Goal: Information Seeking & Learning: Find specific fact

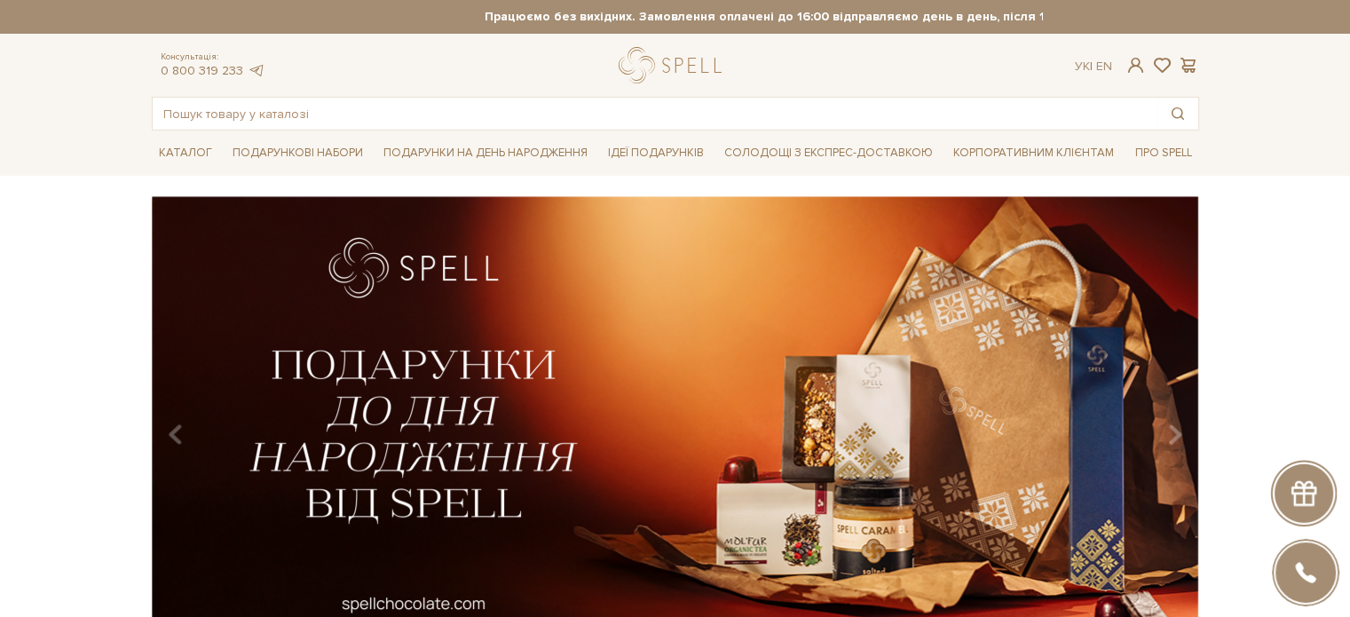
click at [465, 452] on img at bounding box center [675, 428] width 1047 height 464
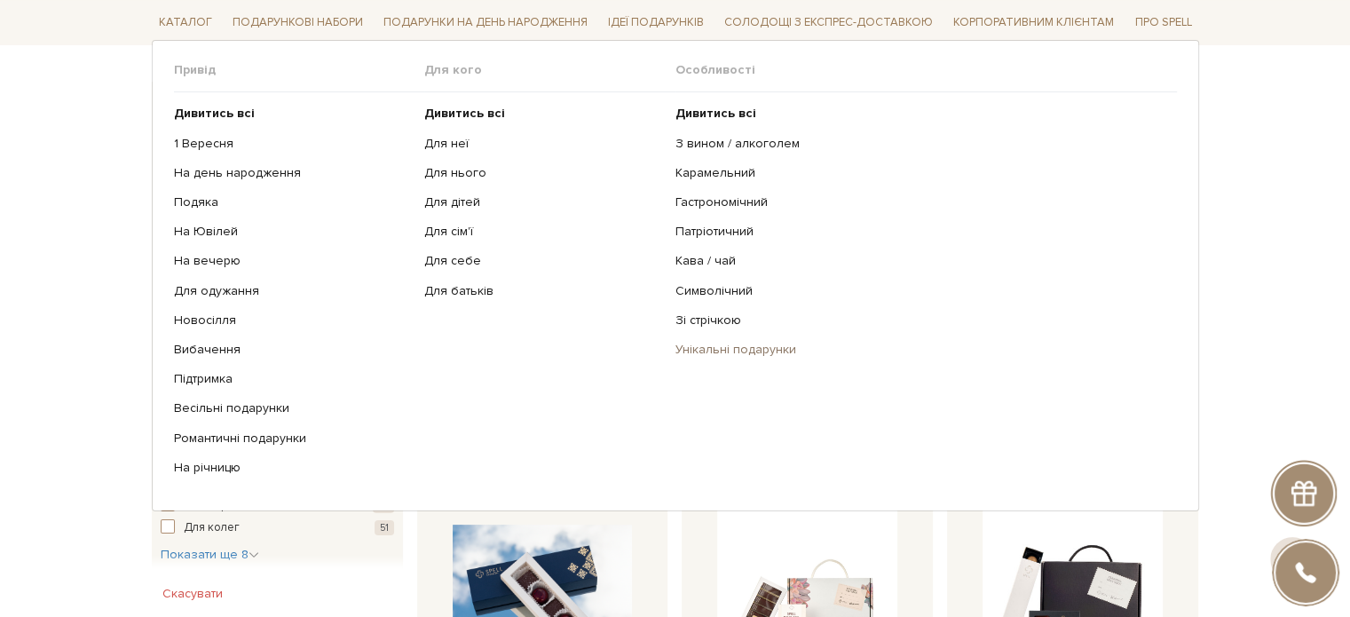
scroll to position [266, 0]
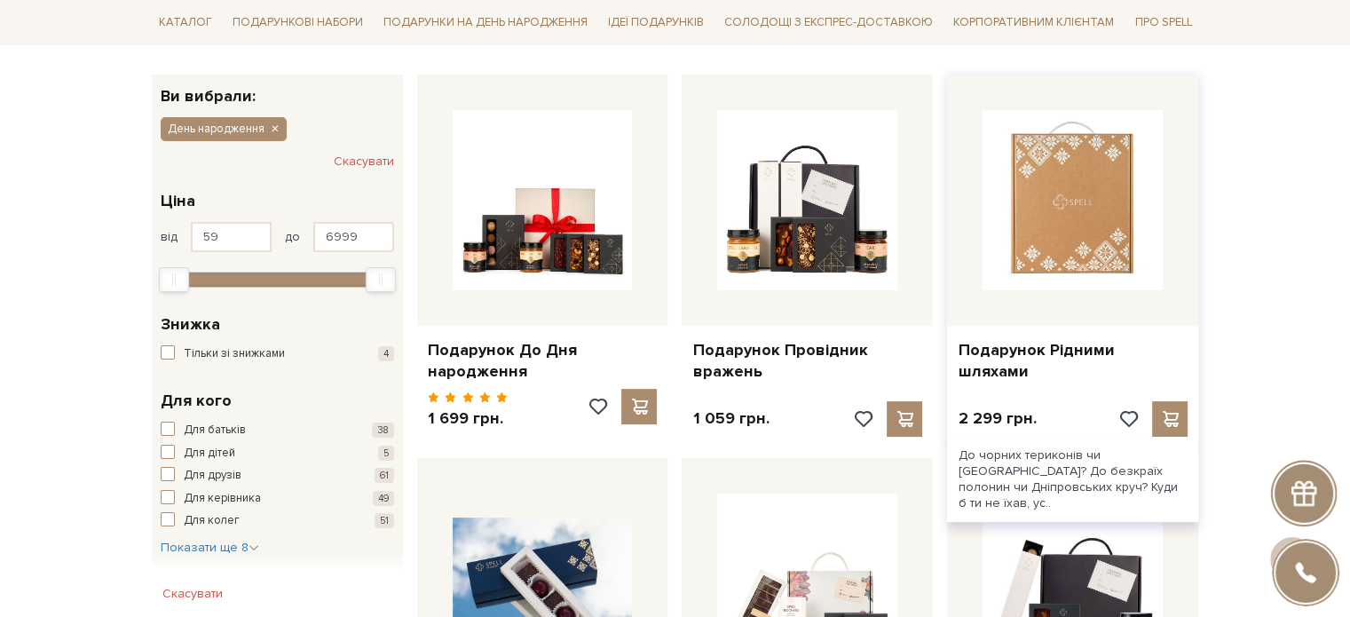
click at [1068, 261] on img at bounding box center [1072, 200] width 180 height 180
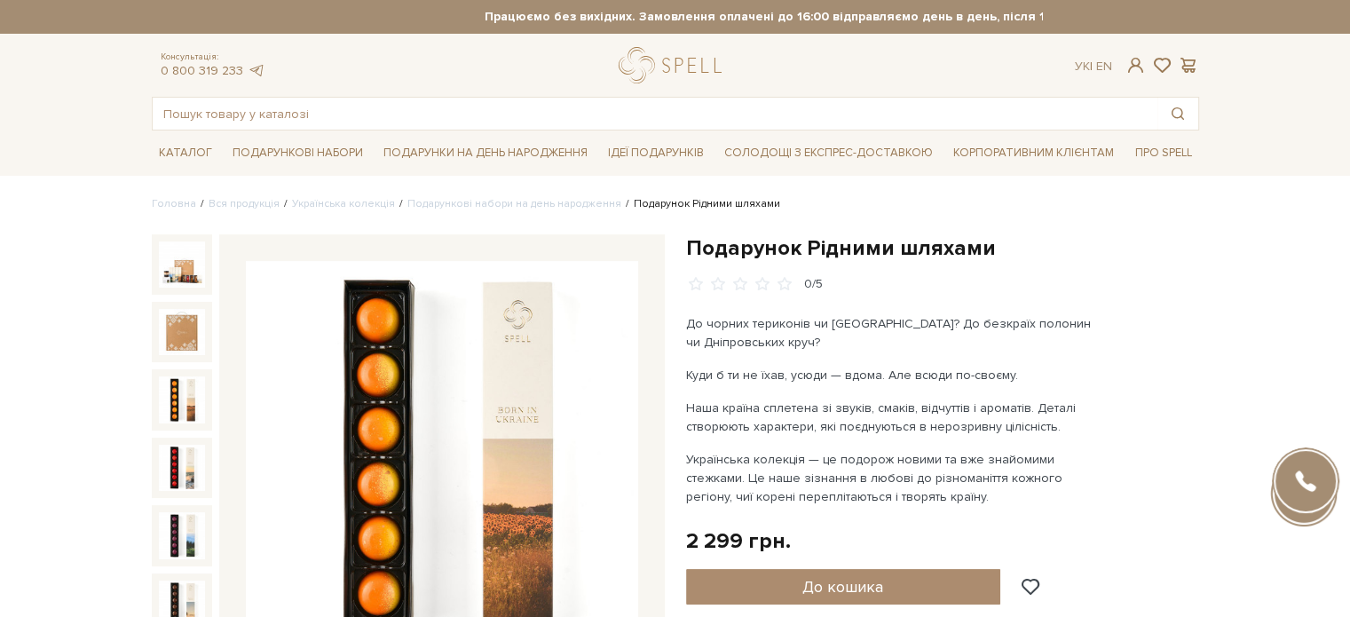
click at [172, 390] on img at bounding box center [182, 399] width 46 height 46
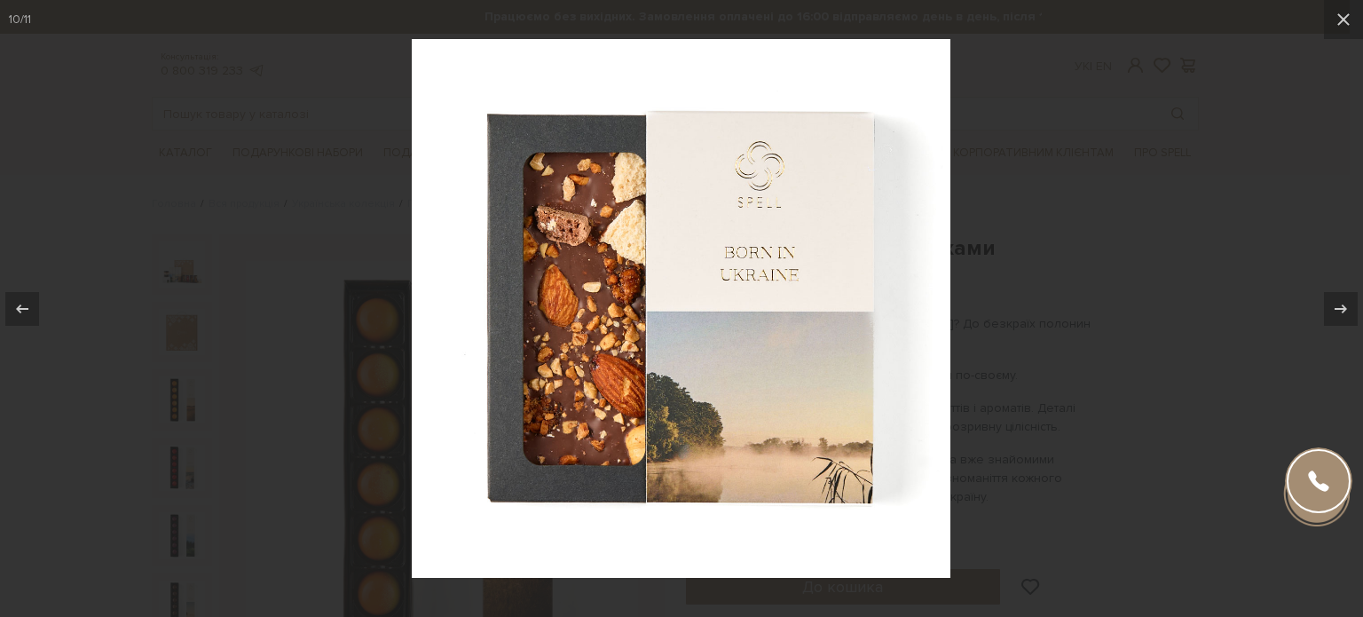
click at [1134, 355] on div at bounding box center [681, 308] width 1363 height 617
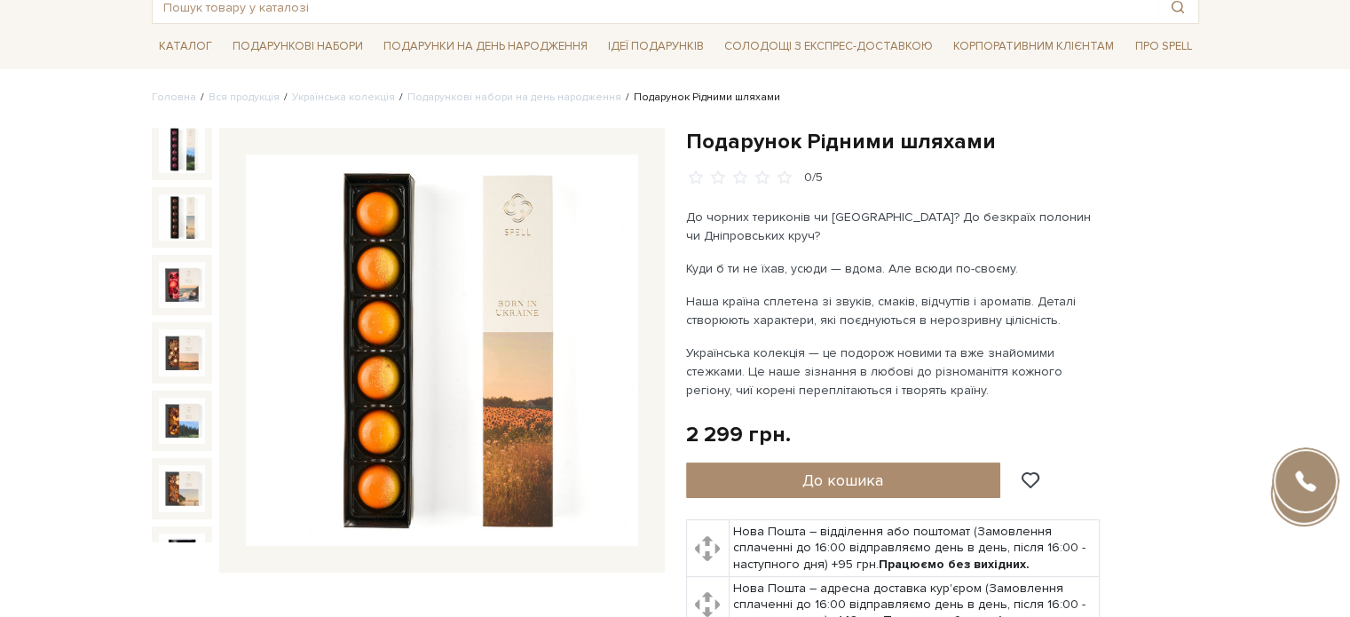
scroll to position [266, 0]
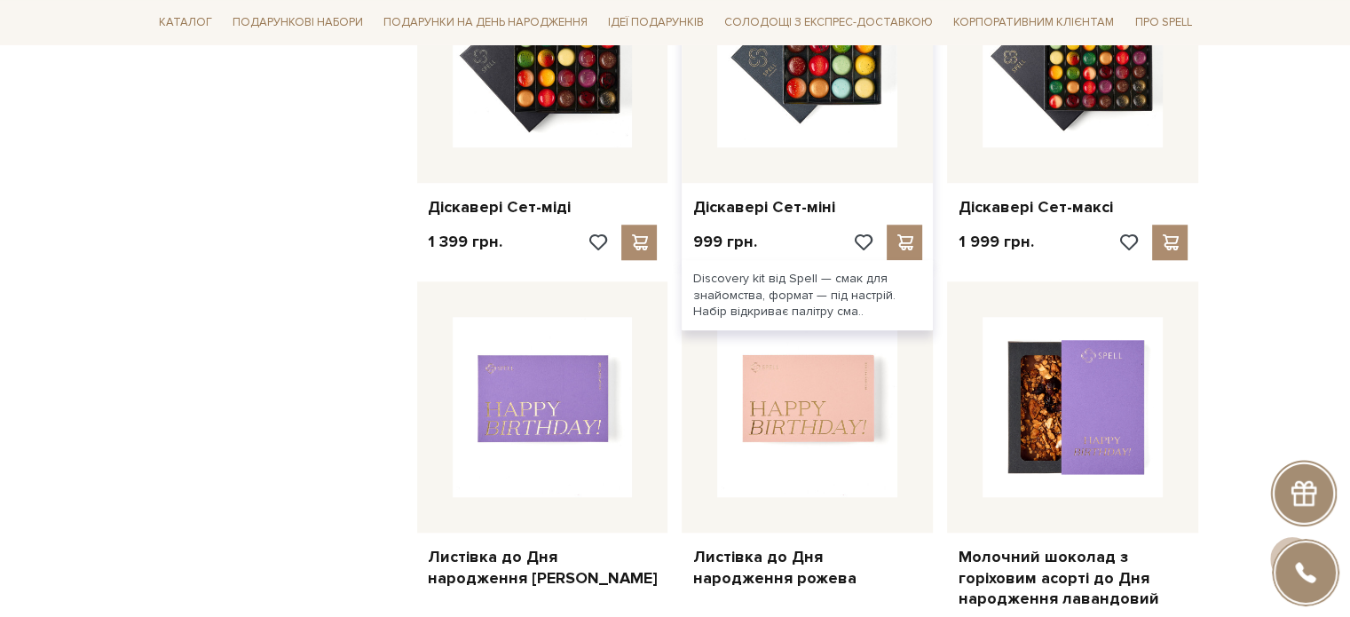
scroll to position [1686, 0]
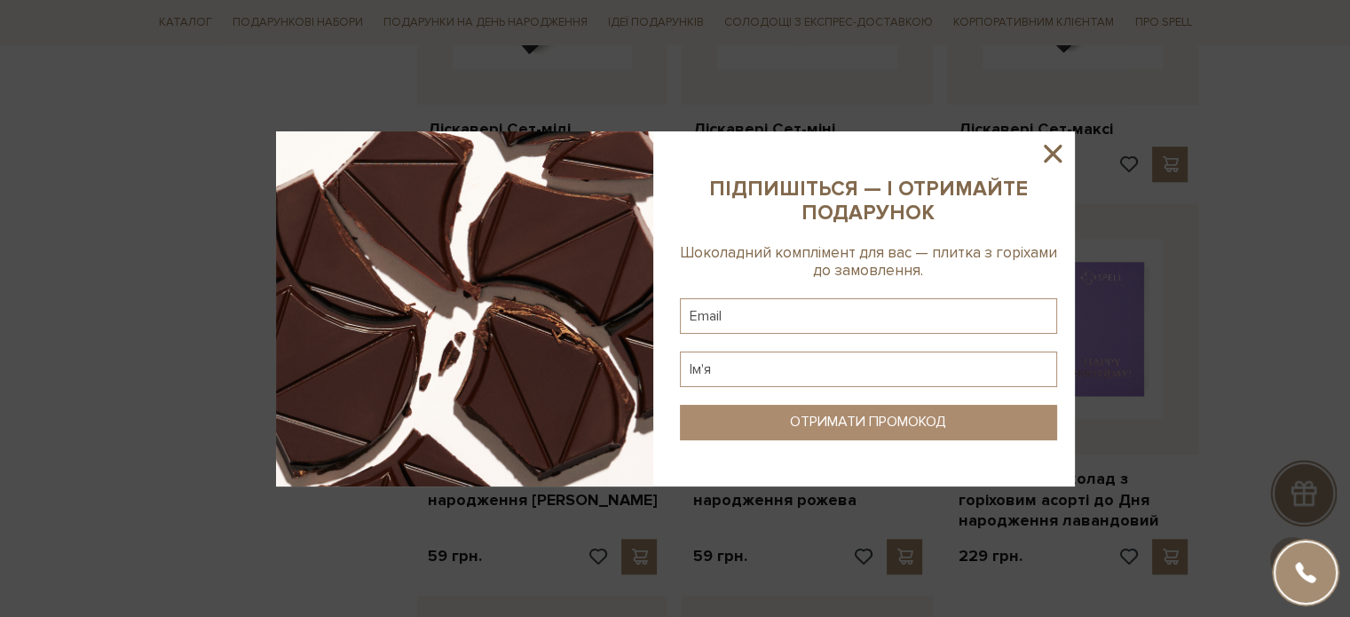
click at [1041, 148] on icon at bounding box center [1052, 153] width 30 height 30
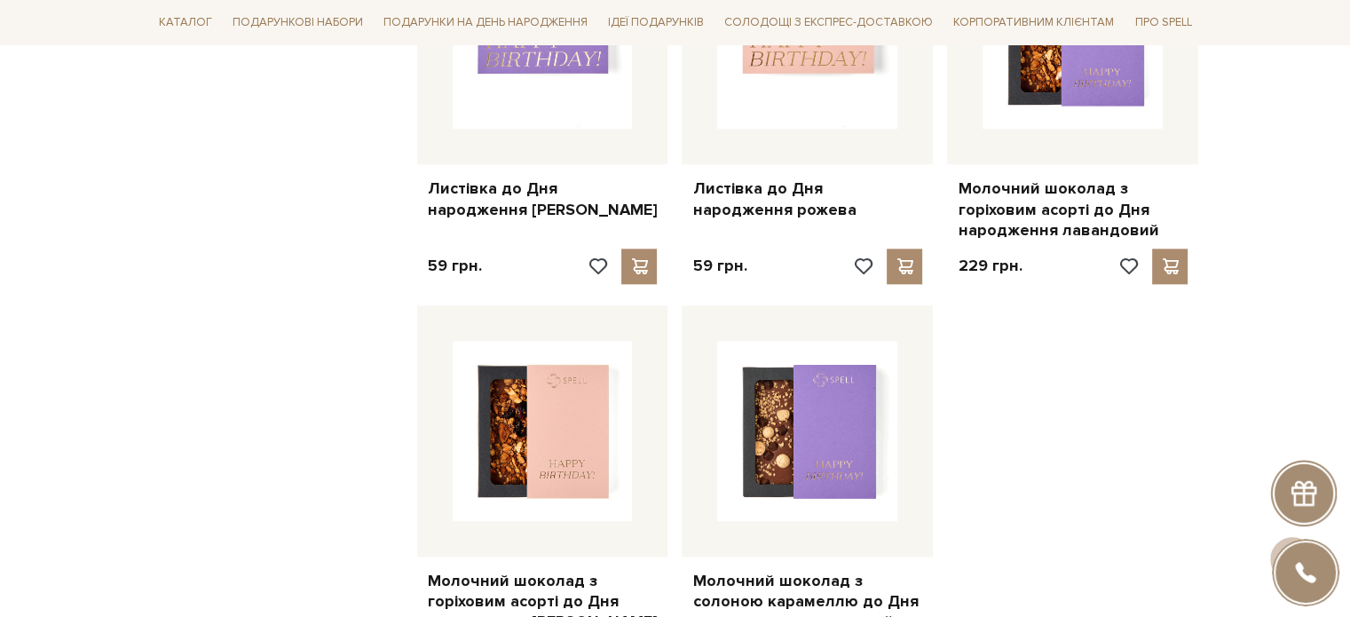
scroll to position [2218, 0]
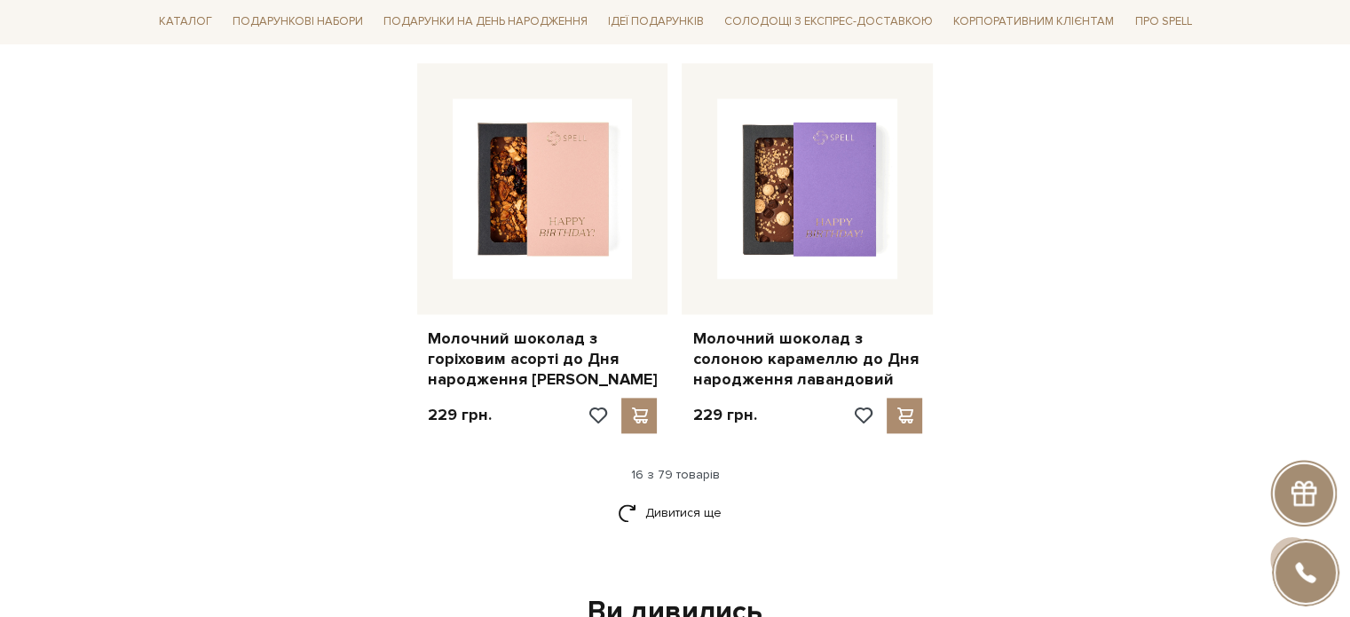
drag, startPoint x: 285, startPoint y: 423, endPoint x: 192, endPoint y: 521, distance: 134.9
click at [192, 521] on div "Дивитися ще" at bounding box center [675, 523] width 1061 height 52
click at [688, 497] on link "Дивитися ще" at bounding box center [675, 512] width 115 height 31
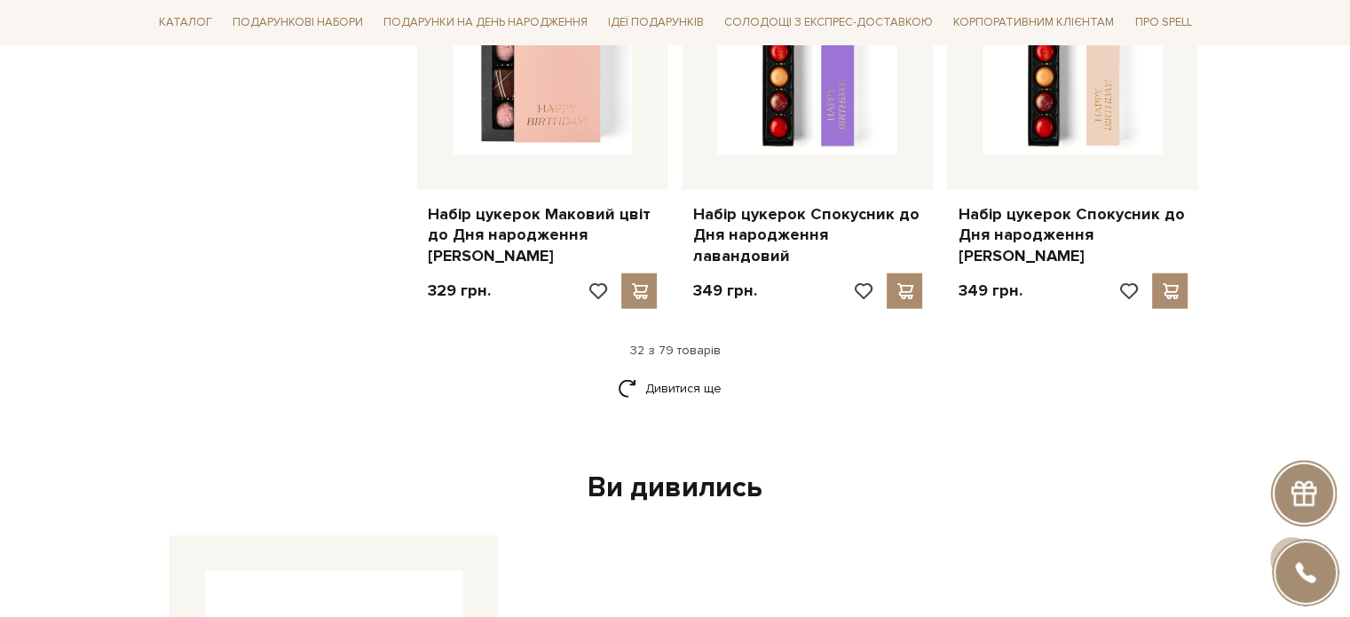
scroll to position [4525, 0]
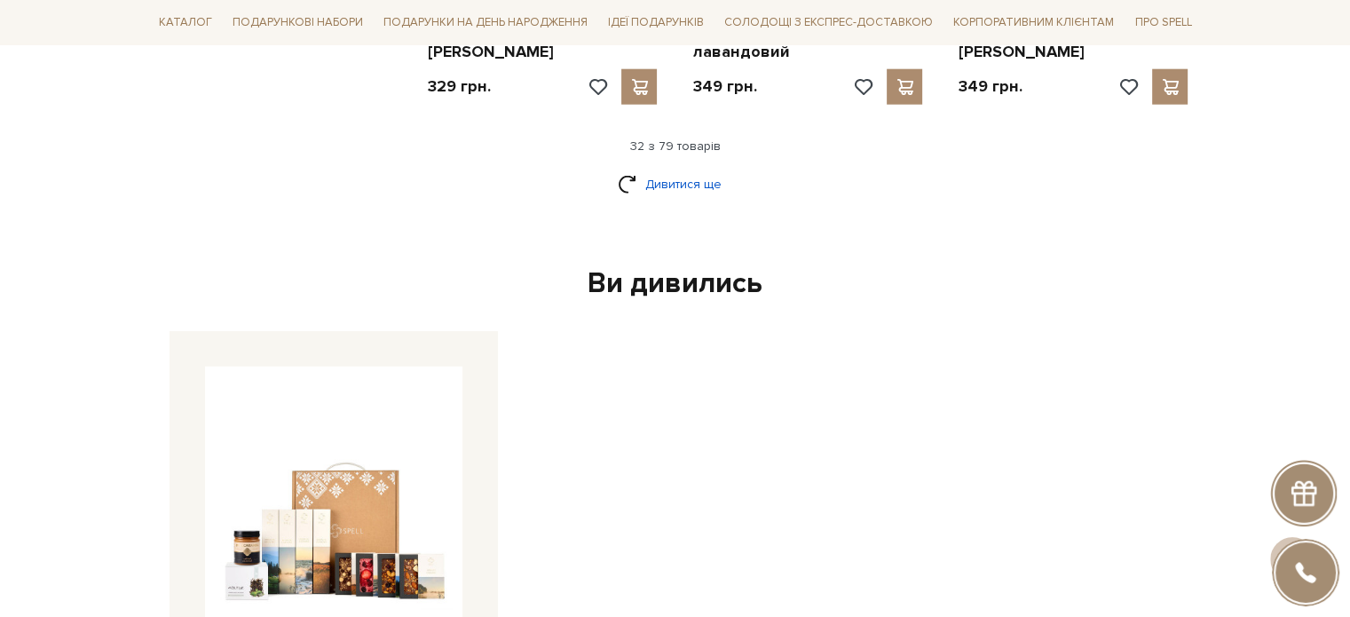
click at [689, 169] on link "Дивитися ще" at bounding box center [675, 184] width 115 height 31
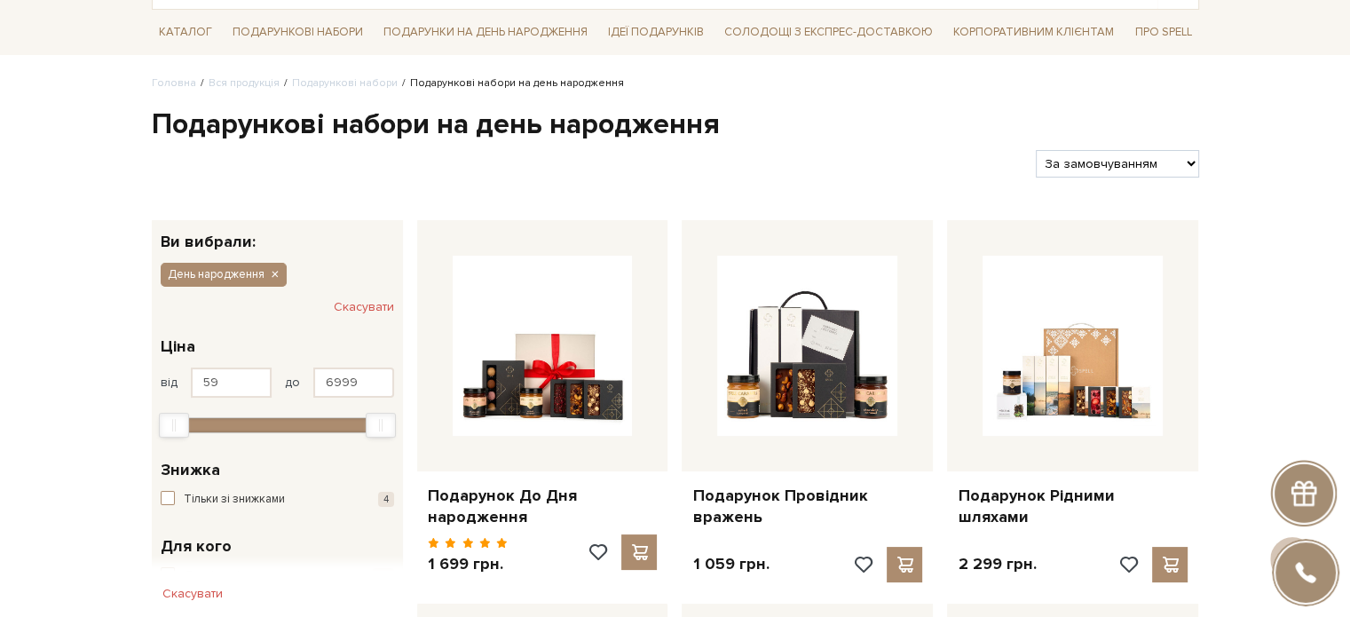
scroll to position [0, 0]
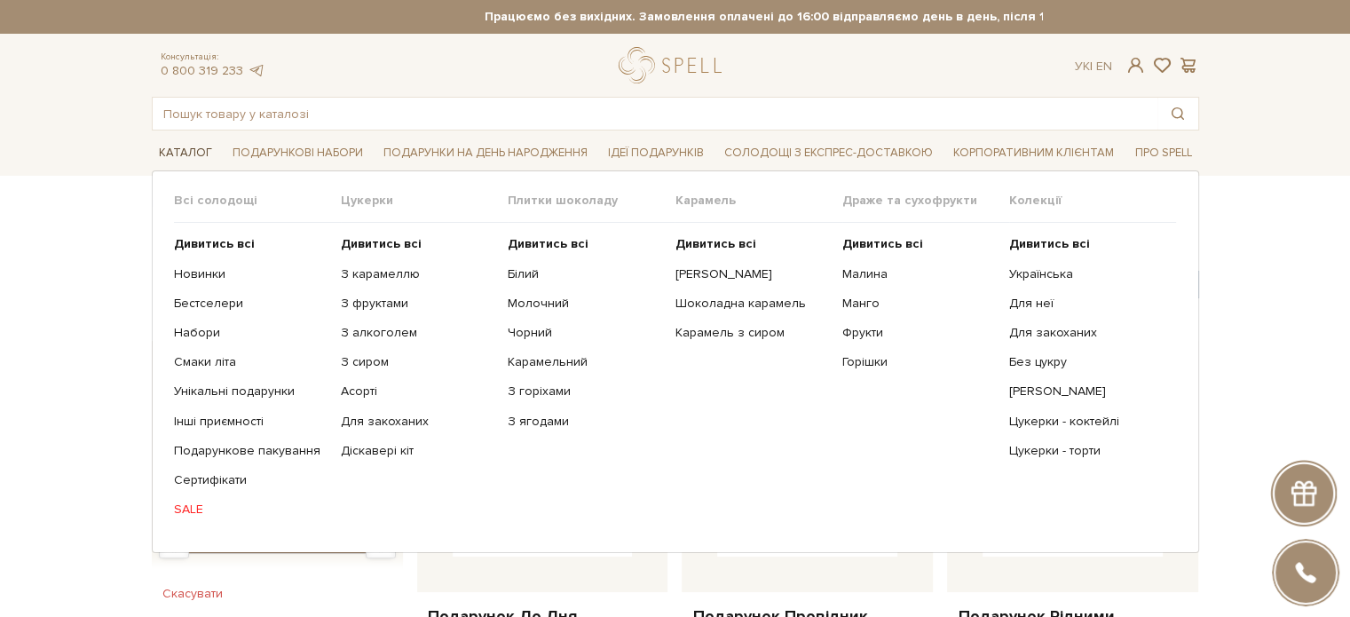
click at [185, 153] on span "Каталог" at bounding box center [185, 153] width 67 height 28
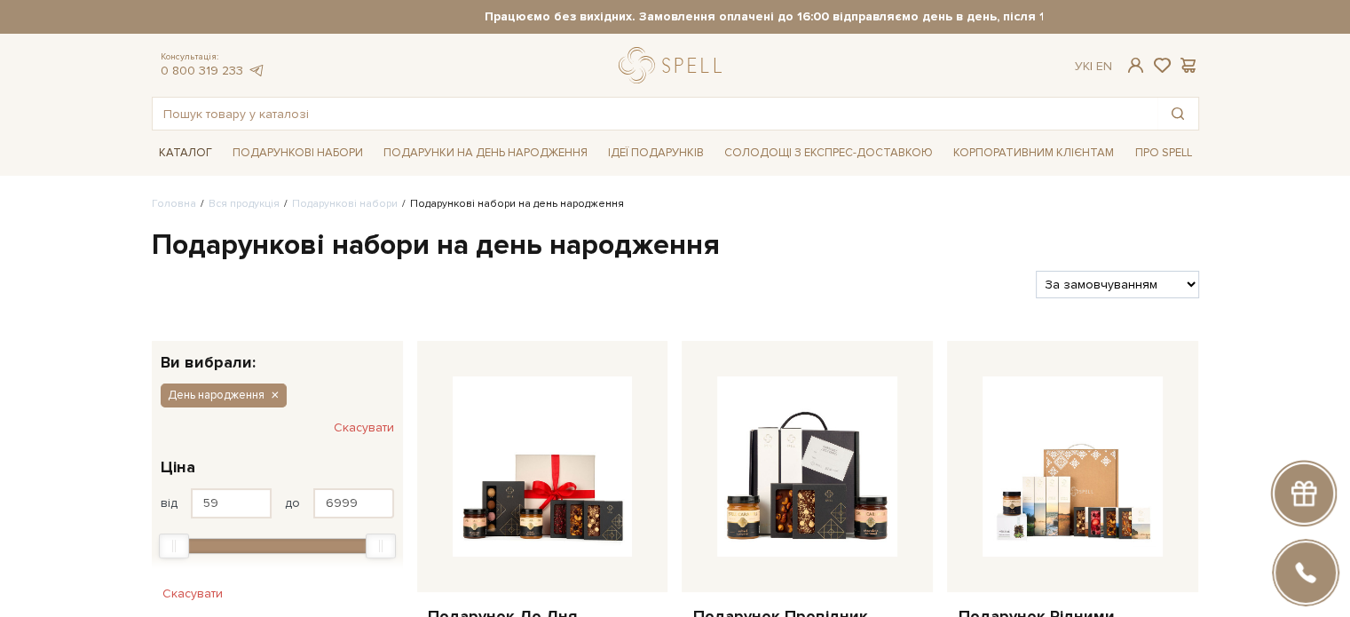
click at [192, 153] on span "Каталог" at bounding box center [185, 153] width 67 height 28
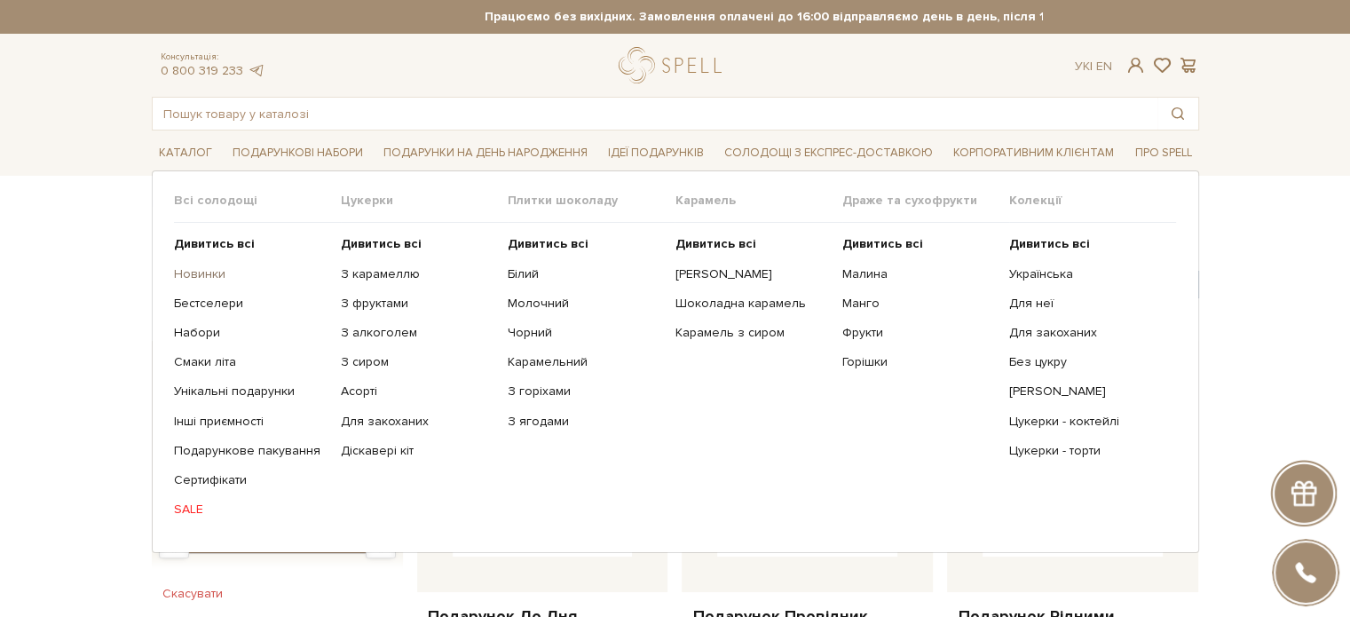
click at [201, 276] on link "Новинки" at bounding box center [250, 274] width 153 height 16
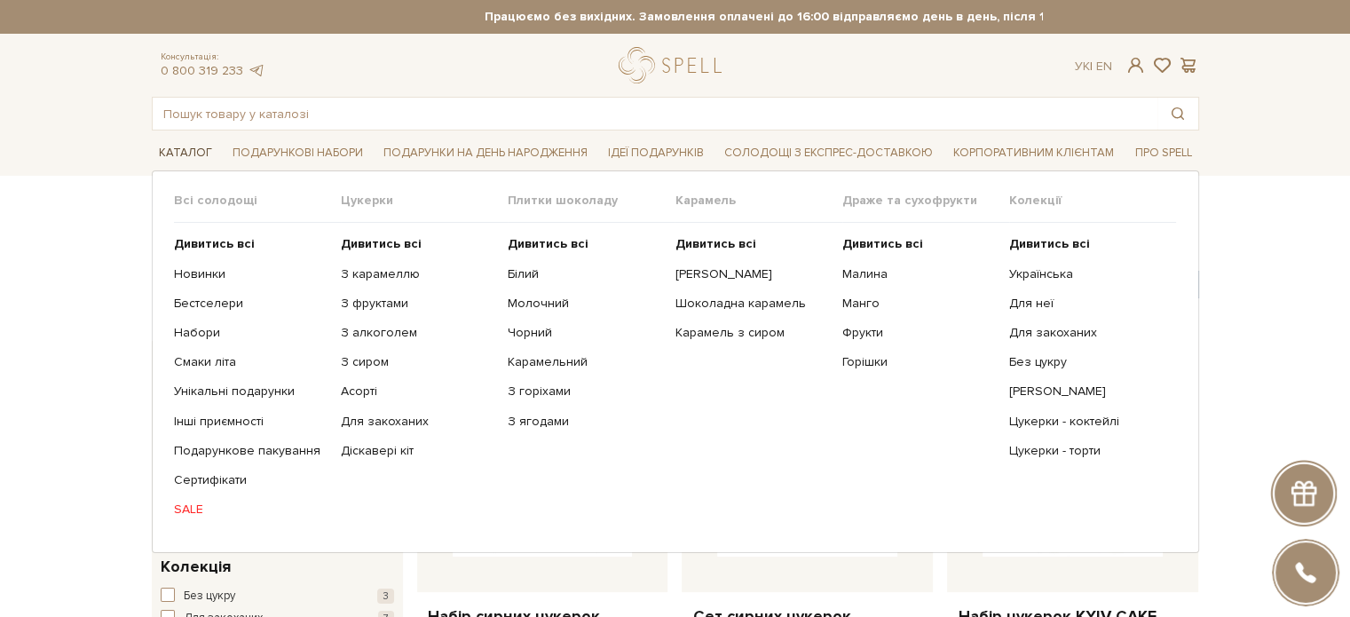
click at [196, 153] on span "Каталог" at bounding box center [185, 153] width 67 height 28
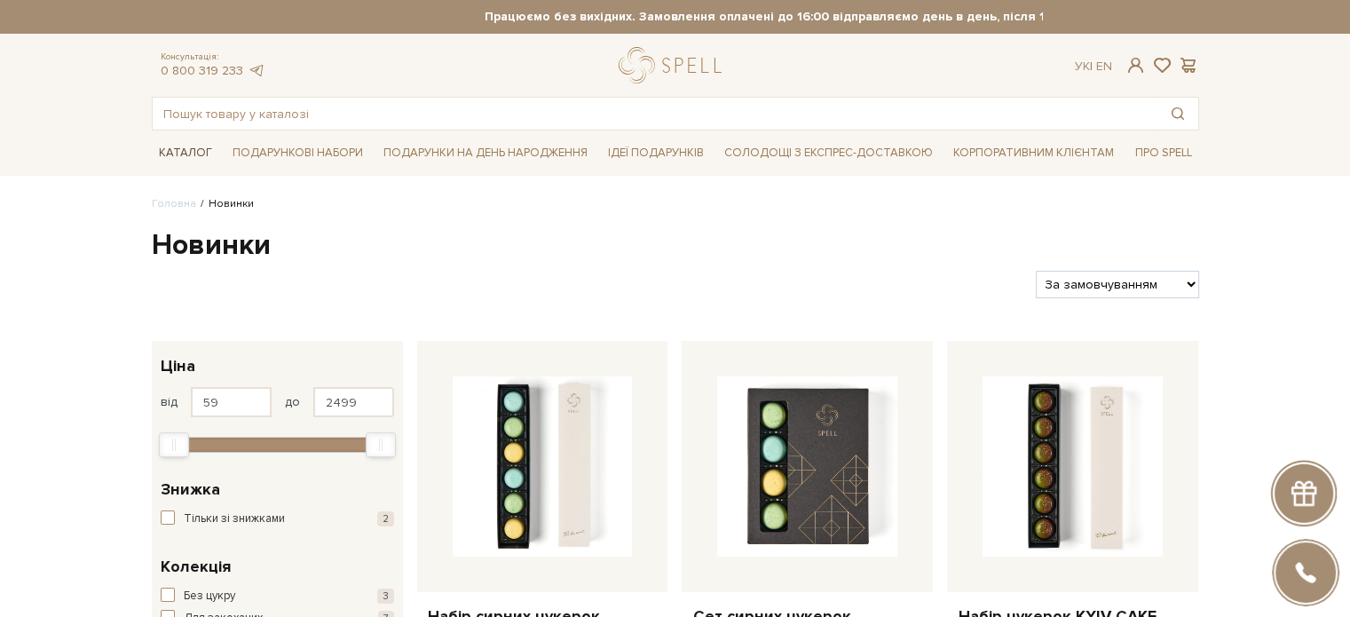
click at [193, 159] on span "Каталог" at bounding box center [185, 153] width 67 height 28
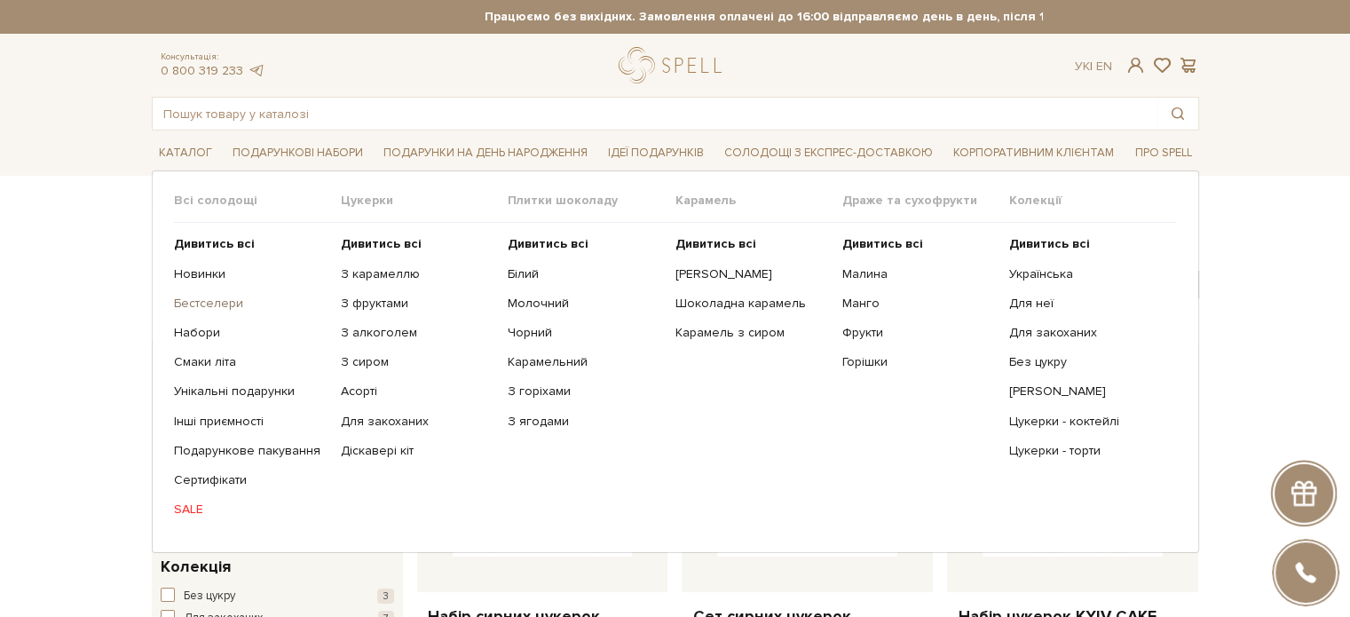
click at [196, 307] on link "Бестселери" at bounding box center [250, 303] width 153 height 16
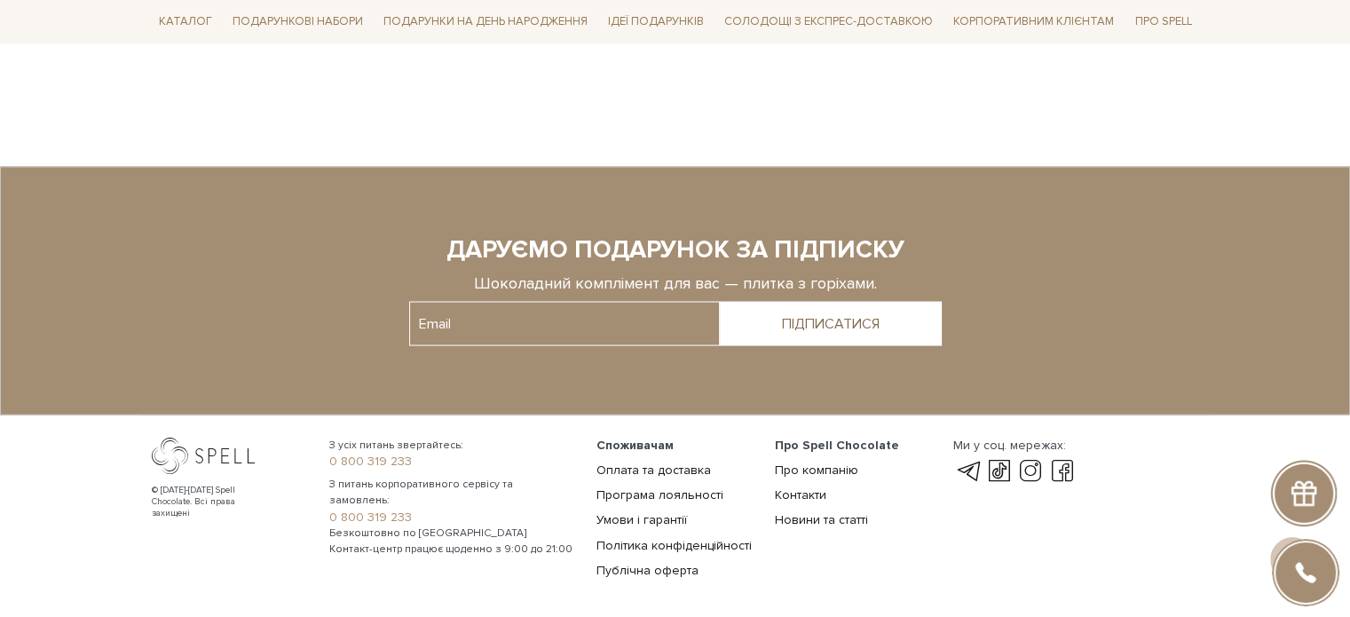
scroll to position [3364, 0]
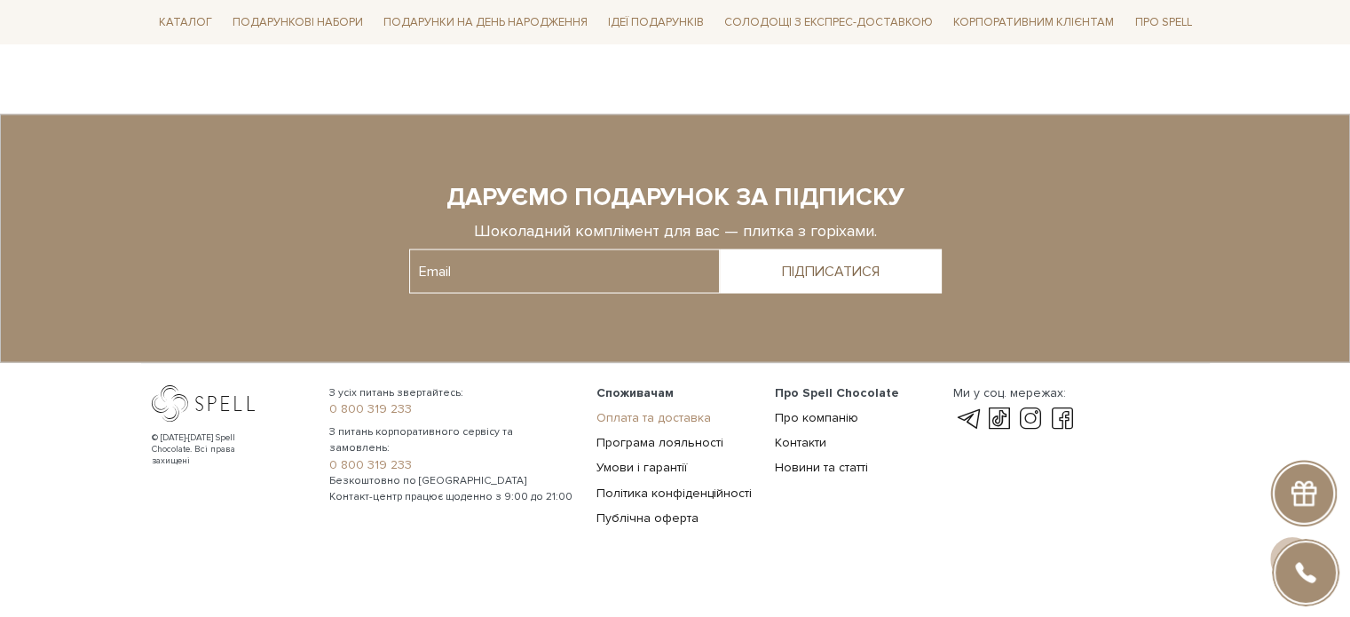
click at [692, 409] on link "Оплата та доставка" at bounding box center [653, 416] width 114 height 15
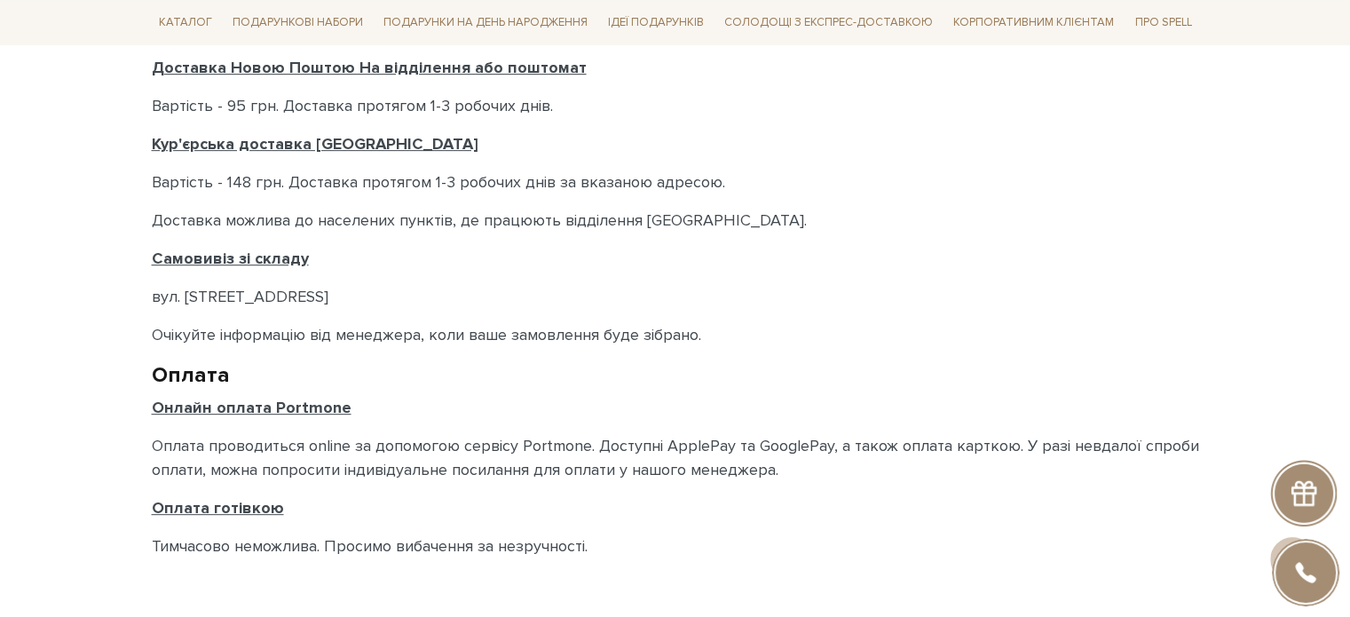
scroll to position [976, 0]
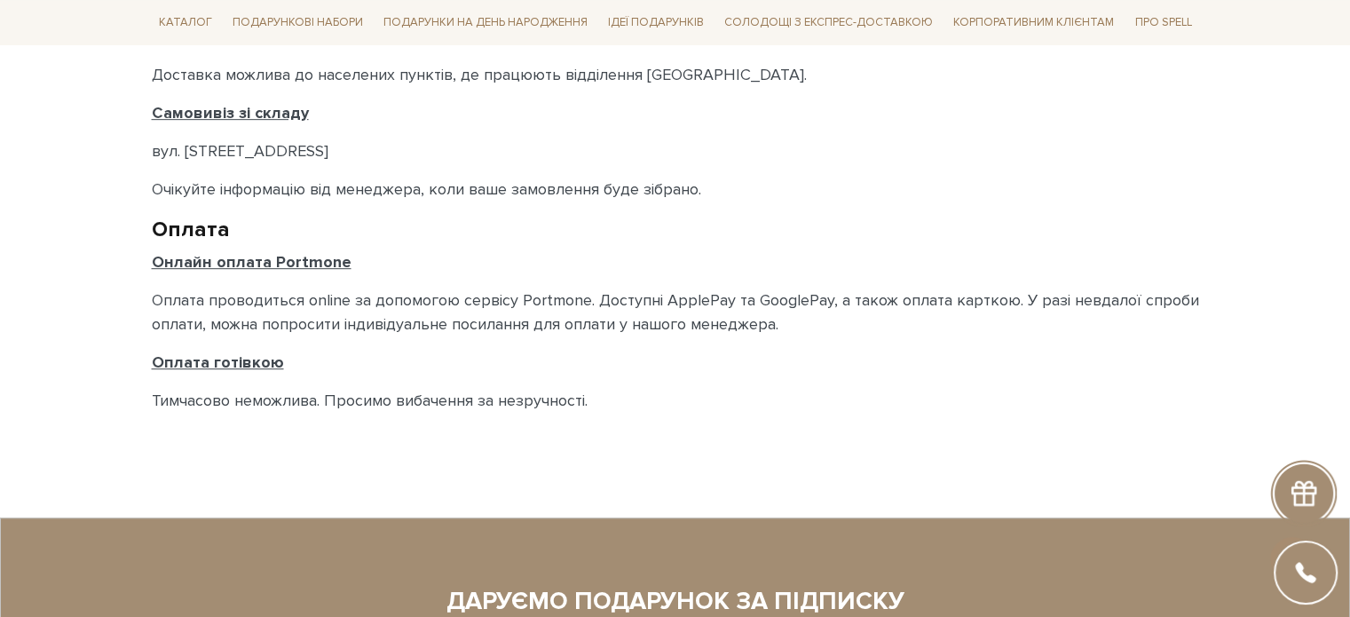
click at [280, 146] on p "вул. [STREET_ADDRESS]" at bounding box center [675, 151] width 1047 height 24
copy p "вул. [STREET_ADDRESS]"
